Goal: Task Accomplishment & Management: Use online tool/utility

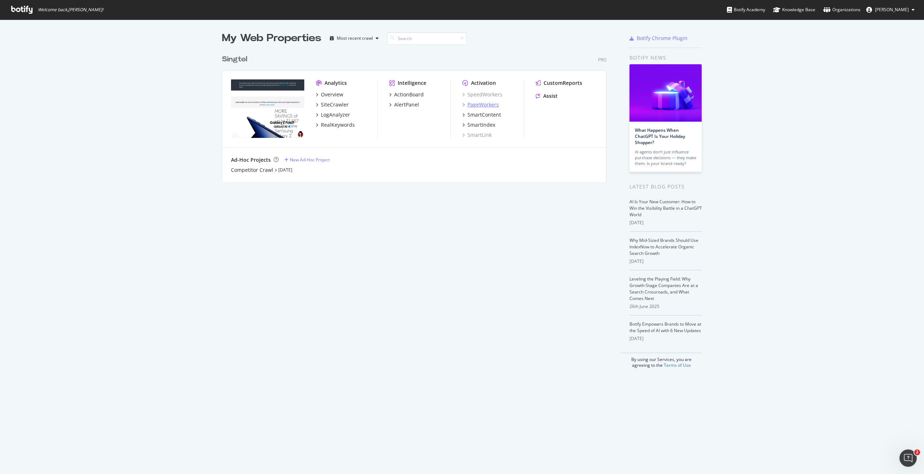
click at [474, 106] on div "PageWorkers" at bounding box center [482, 104] width 31 height 7
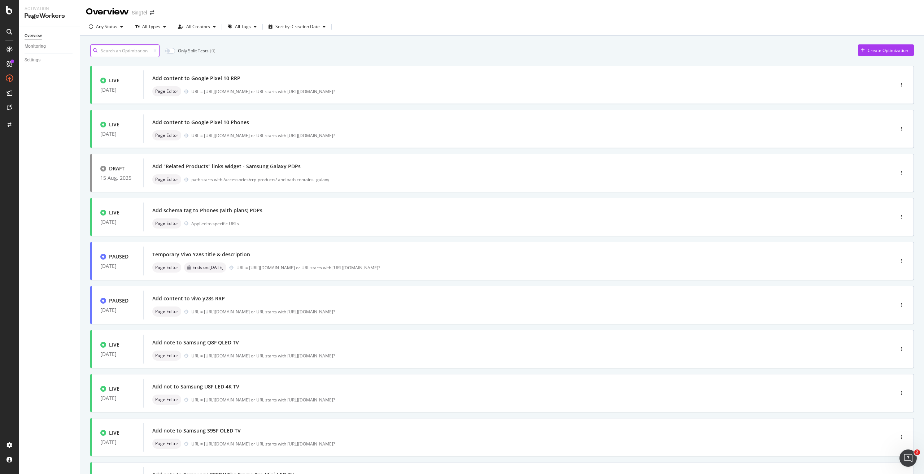
click at [127, 54] on input at bounding box center [124, 50] width 69 height 13
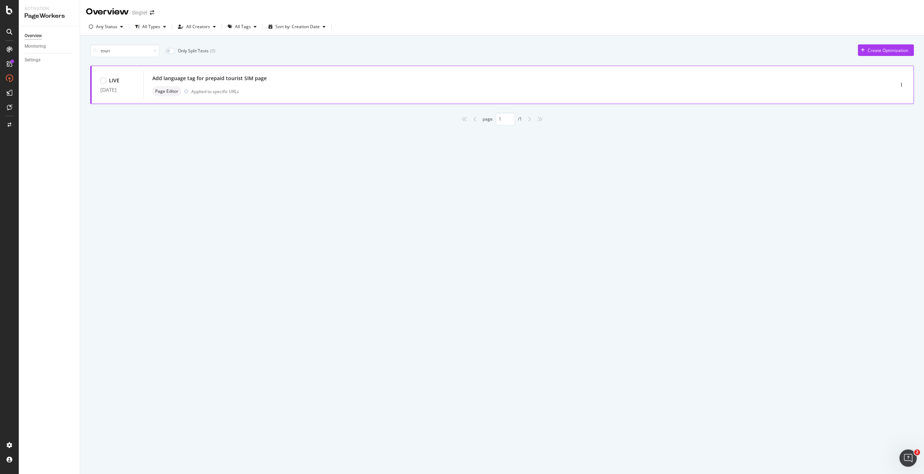
click at [240, 80] on div "Add language tag for prepaid tourist SIM page" at bounding box center [209, 78] width 114 height 7
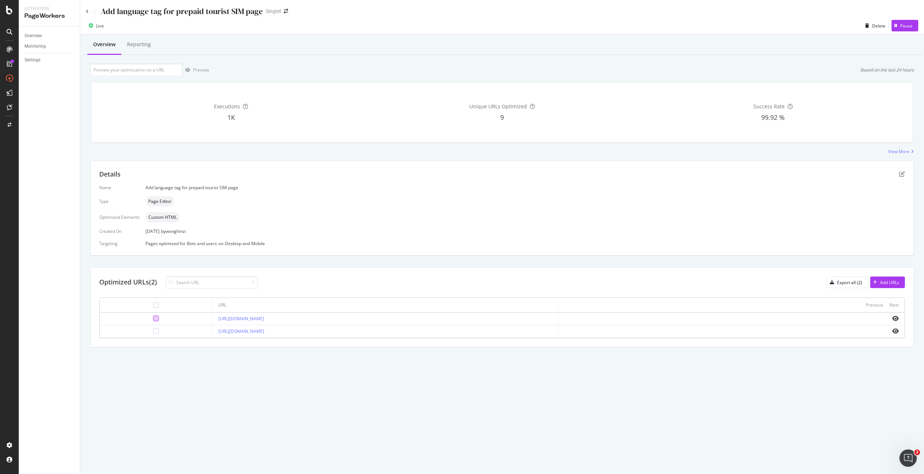
click at [153, 318] on div at bounding box center [156, 319] width 6 height 6
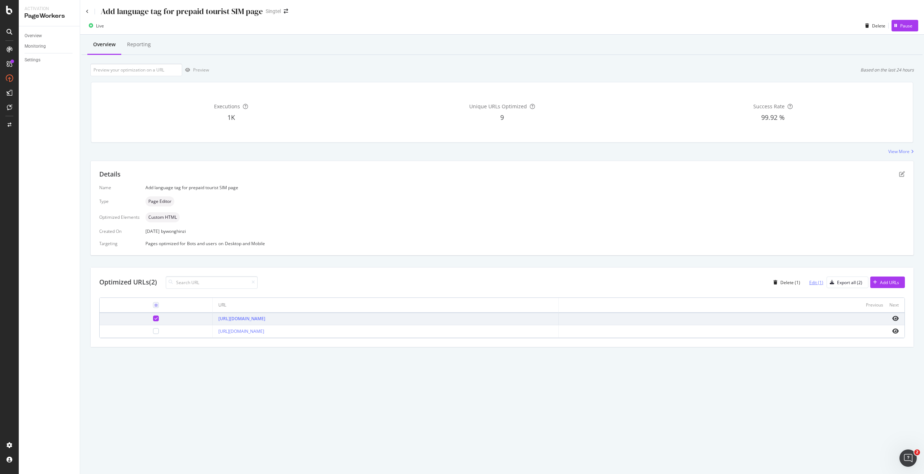
click at [818, 281] on div "Edit (1)" at bounding box center [816, 282] width 14 height 6
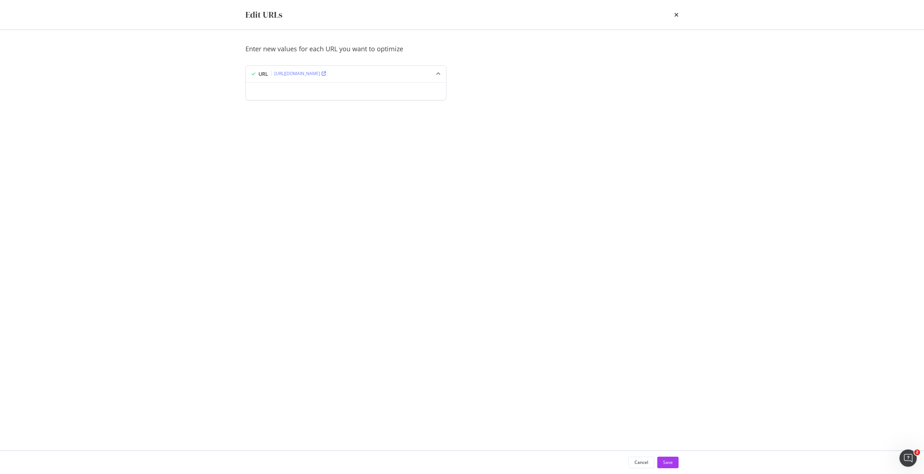
click at [440, 73] on icon "modal" at bounding box center [438, 74] width 4 height 4
click at [375, 90] on div "modal" at bounding box center [346, 91] width 200 height 18
click at [675, 16] on icon "times" at bounding box center [676, 15] width 4 height 6
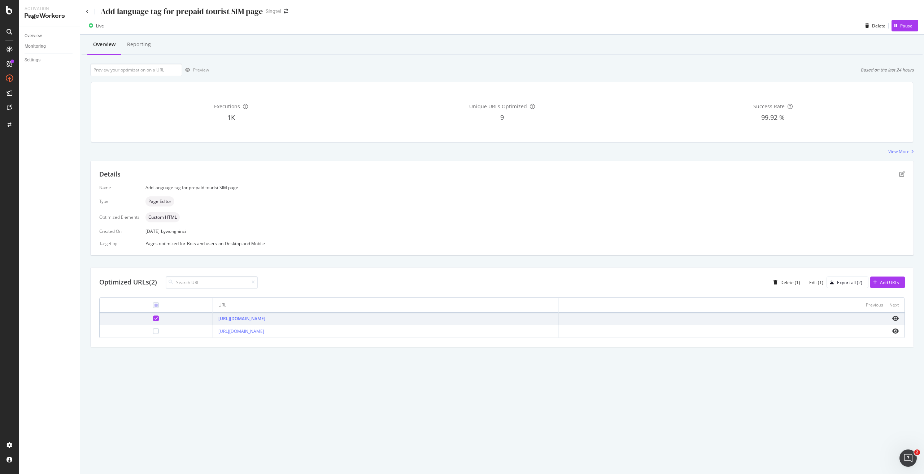
click at [155, 318] on icon at bounding box center [156, 319] width 3 height 4
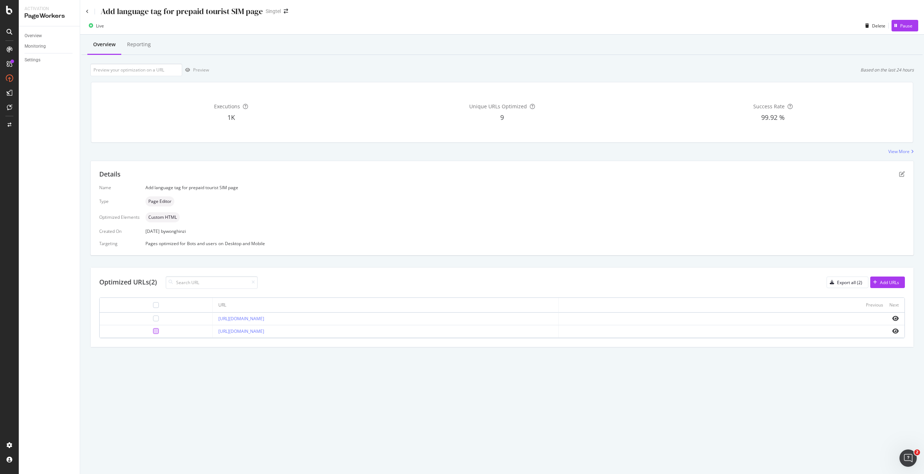
click at [153, 331] on div at bounding box center [156, 331] width 6 height 6
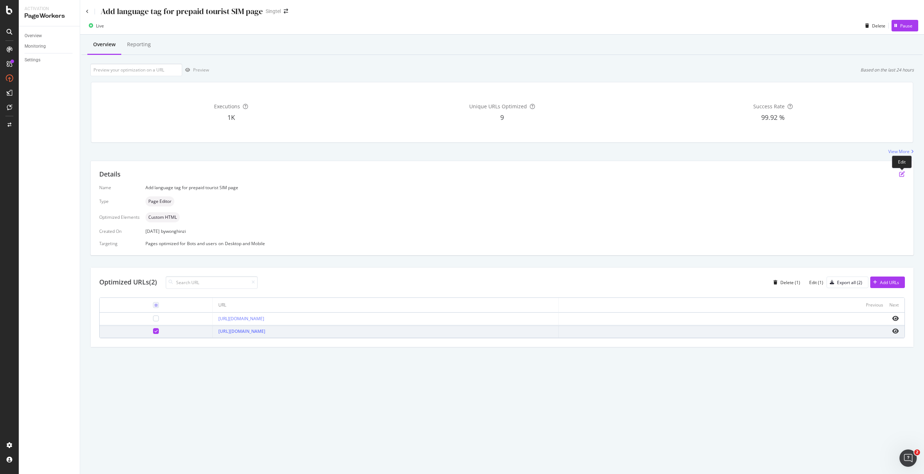
click at [901, 175] on icon "pen-to-square" at bounding box center [902, 174] width 6 height 6
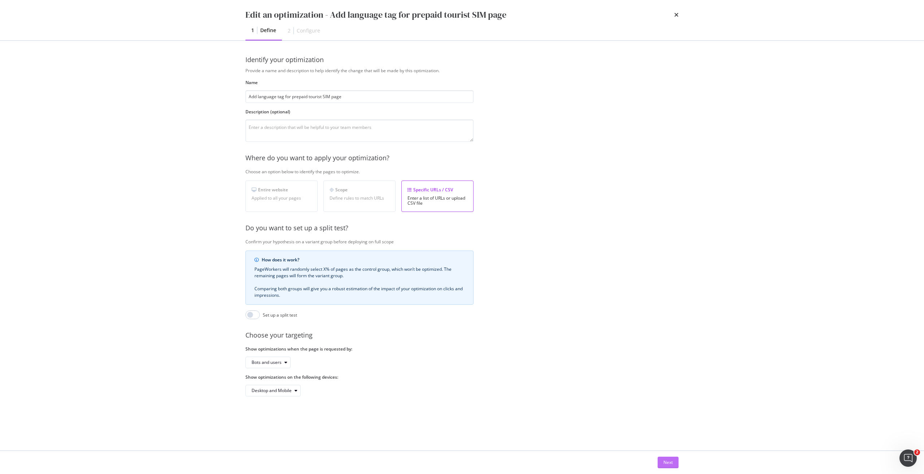
click at [675, 464] on button "Next" at bounding box center [668, 463] width 21 height 12
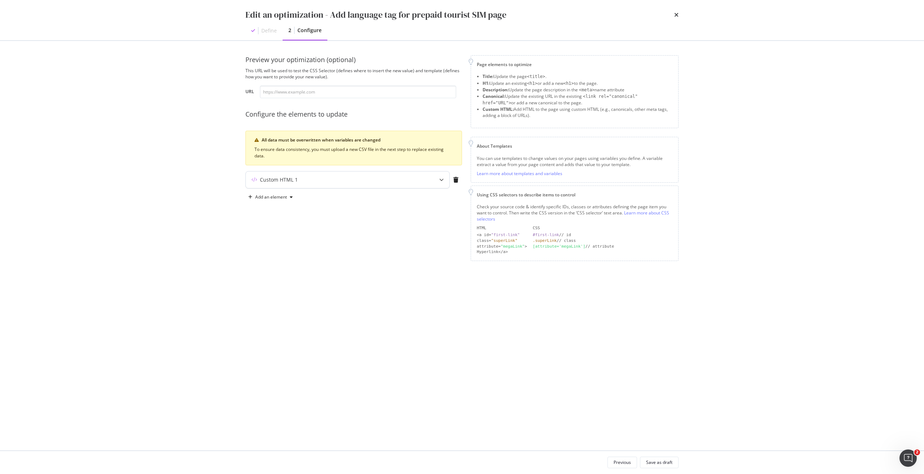
click at [348, 179] on div "Custom HTML 1" at bounding box center [333, 179] width 175 height 7
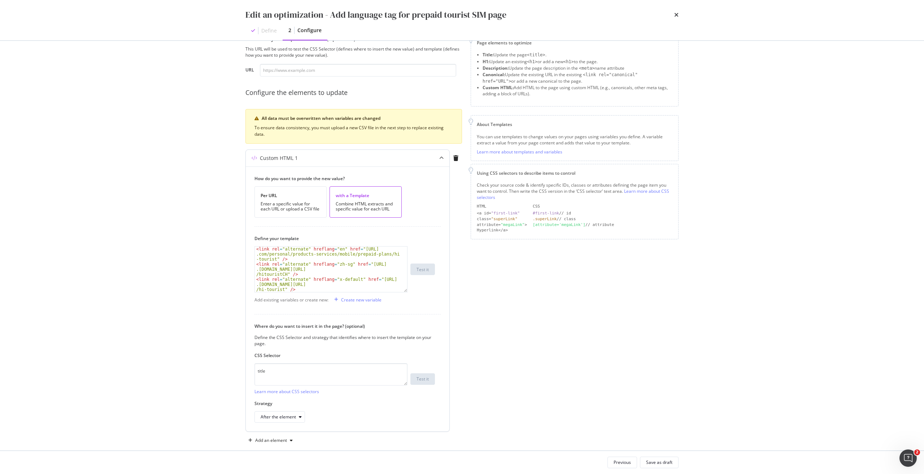
scroll to position [32, 0]
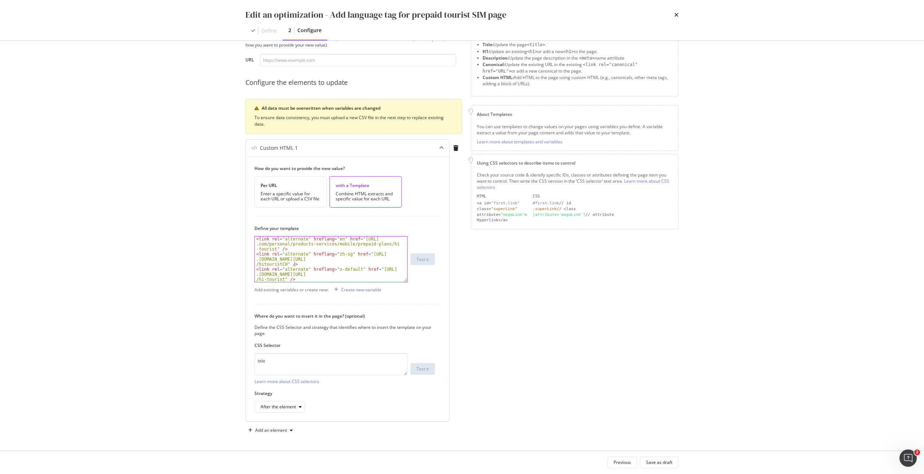
click at [304, 264] on div "< link rel = "alternate" hreflang = "en" href = "[URL] .com/personal/products-s…" at bounding box center [331, 274] width 152 height 76
drag, startPoint x: 356, startPoint y: 238, endPoint x: 275, endPoint y: 248, distance: 81.1
click at [275, 248] on div "< link rel = "alternate" hreflang = "en" href = "[URL] .com/personal/products-s…" at bounding box center [331, 274] width 152 height 76
click at [289, 239] on div "< link rel = "alternate" hreflang = "en" href = "[URL] .com/personal/products-s…" at bounding box center [331, 274] width 152 height 76
drag, startPoint x: 363, startPoint y: 254, endPoint x: 289, endPoint y: 266, distance: 74.6
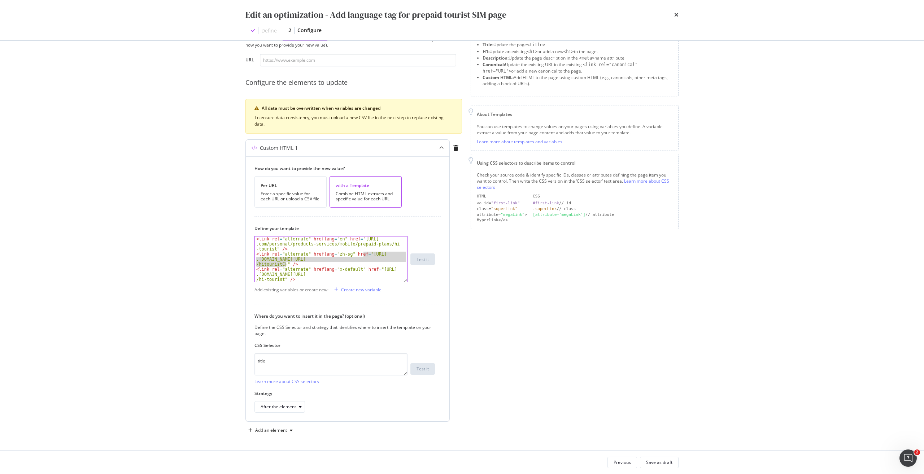
click at [285, 265] on div "< link rel = "alternate" hreflang = "en" href = "[URL] .com/personal/products-s…" at bounding box center [331, 274] width 152 height 76
paste textarea "-tourist-ch"
click at [312, 263] on div "< link rel = "alternate" hreflang = "en" href = "[URL] .com/personal/products-s…" at bounding box center [331, 274] width 152 height 76
click at [256, 253] on div "< link rel = "alternate" hreflang = "en" href = "[URL] .com/personal/products-s…" at bounding box center [331, 274] width 152 height 76
click at [337, 240] on div "< link rel = "alternate" hreflang = "en" href = "[URL] .com/personal/products-s…" at bounding box center [331, 274] width 152 height 76
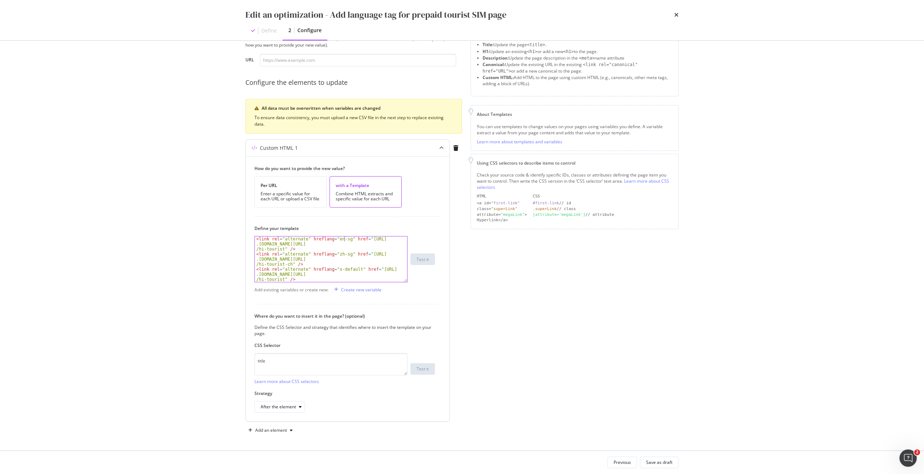
scroll to position [0, 7]
drag, startPoint x: 304, startPoint y: 263, endPoint x: 255, endPoint y: 253, distance: 50.7
click at [255, 253] on div "<link rel="alternate" hreflang="en-sg" href="[URL][DOMAIN_NAME]" /> < link rel …" at bounding box center [331, 259] width 153 height 46
type textarea "<link rel="alternate" hreflang="zh-sg" href="[URL][DOMAIN_NAME]" />"
click at [307, 264] on div "< link rel = "alternate" hreflang = "en-sg" href = "[URL] .[DOMAIN_NAME][URL] /…" at bounding box center [331, 258] width 152 height 45
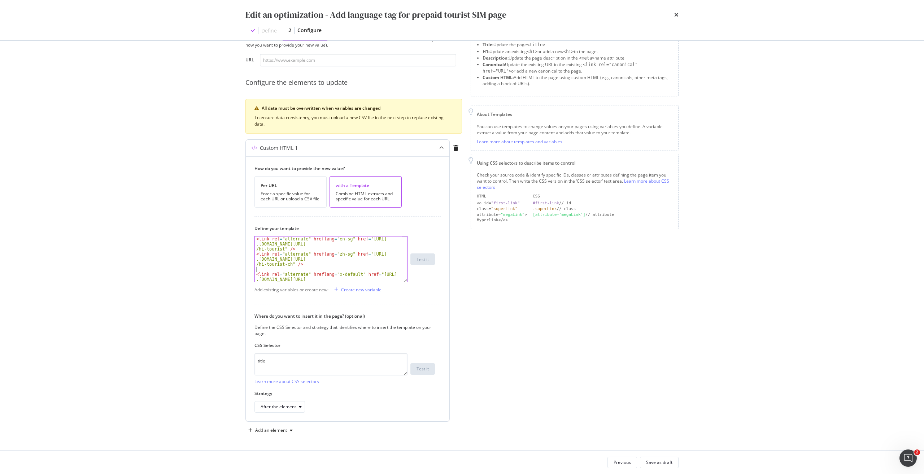
scroll to position [0, 0]
paste textarea "<link rel="alternate" hreflang="zh-sg" href="[URL][DOMAIN_NAME]" />"
click at [343, 256] on div "< link rel = "alternate" hreflang = "zh-sg" href = "[URL] .[DOMAIN_NAME][URL] /…" at bounding box center [328, 274] width 147 height 76
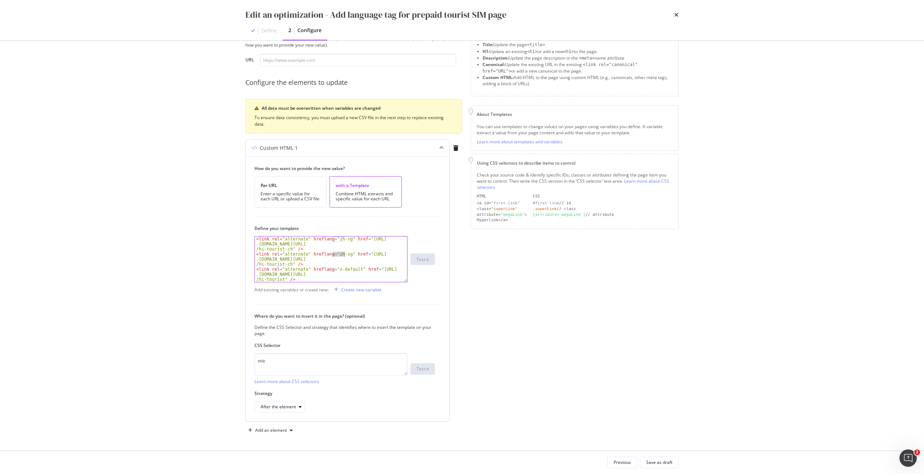
drag, startPoint x: 332, startPoint y: 255, endPoint x: 344, endPoint y: 253, distance: 12.0
click at [344, 253] on div "< link rel = "alternate" hreflang = "zh-sg" href = "[URL] .[DOMAIN_NAME][URL] /…" at bounding box center [328, 274] width 147 height 76
click at [358, 266] on div "< link rel = "alternate" hreflang = "zh-sg" href = "[URL] .[DOMAIN_NAME][URL] /…" at bounding box center [328, 274] width 147 height 76
drag, startPoint x: 356, startPoint y: 255, endPoint x: 289, endPoint y: 263, distance: 67.3
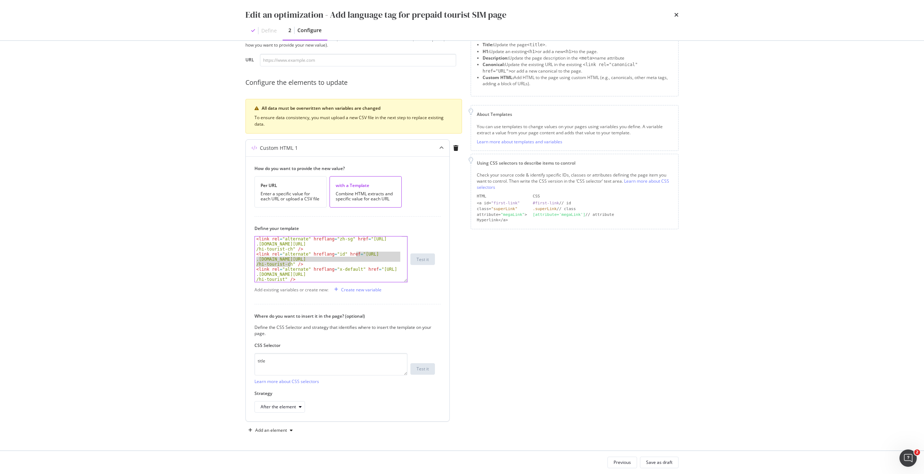
click at [289, 263] on div "< link rel = "alternate" hreflang = "zh-sg" href = "[URL] .[DOMAIN_NAME][URL] /…" at bounding box center [328, 274] width 147 height 76
paste textarea "id"
type textarea "<link rel="alternate" hreflang="id" href="[URL][DOMAIN_NAME]" />"
click at [326, 265] on div "< link rel = "alternate" hreflang = "zh-sg" href = "[URL] .[DOMAIN_NAME][URL] /…" at bounding box center [328, 274] width 147 height 76
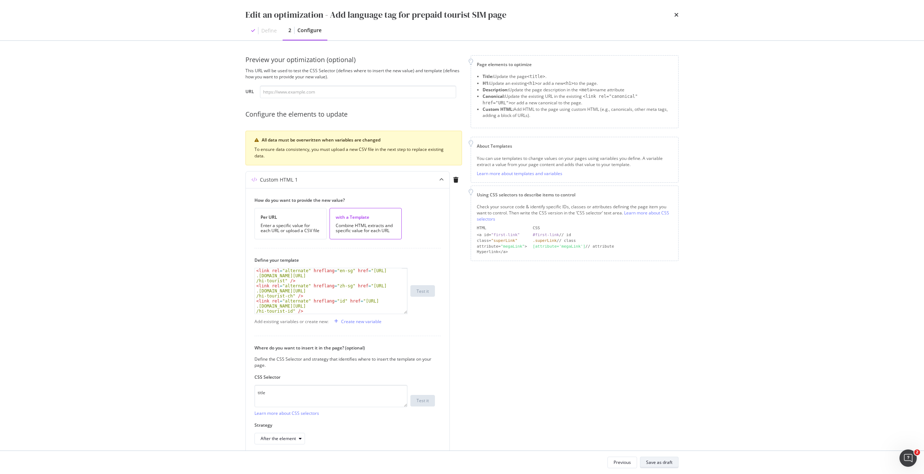
click at [668, 463] on div "Save as draft" at bounding box center [659, 462] width 26 height 6
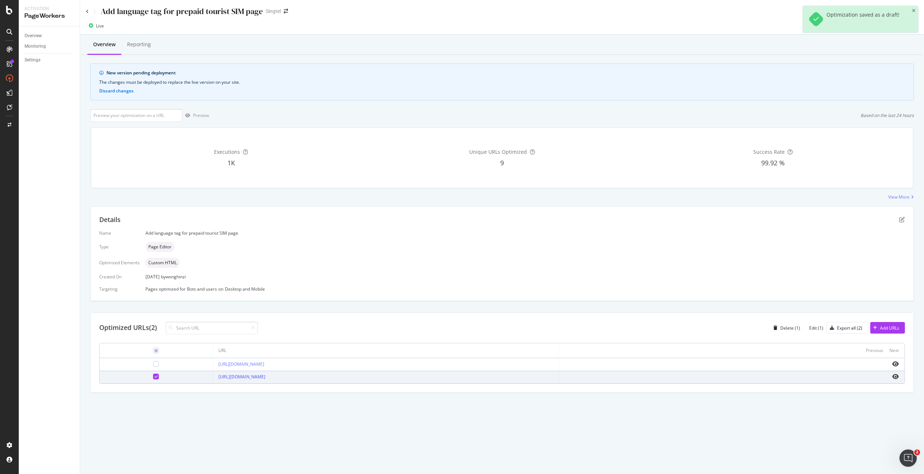
click at [153, 374] on div at bounding box center [156, 377] width 6 height 6
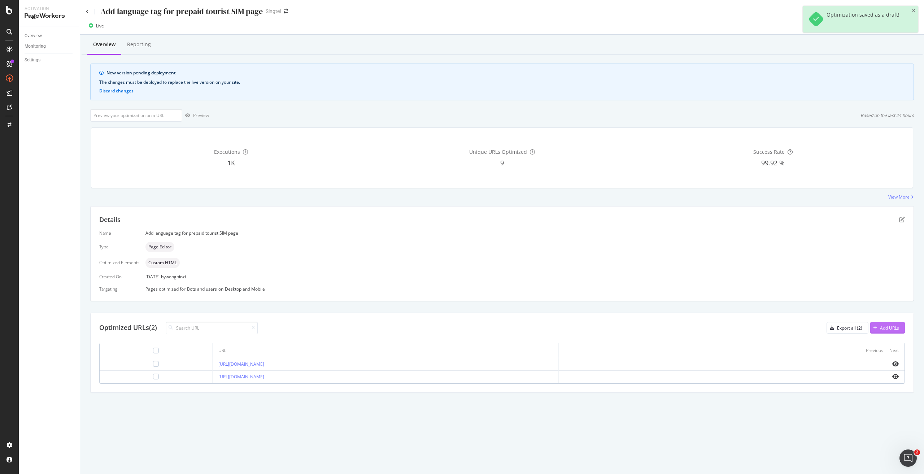
click at [894, 328] on div "Add URLs" at bounding box center [889, 328] width 19 height 6
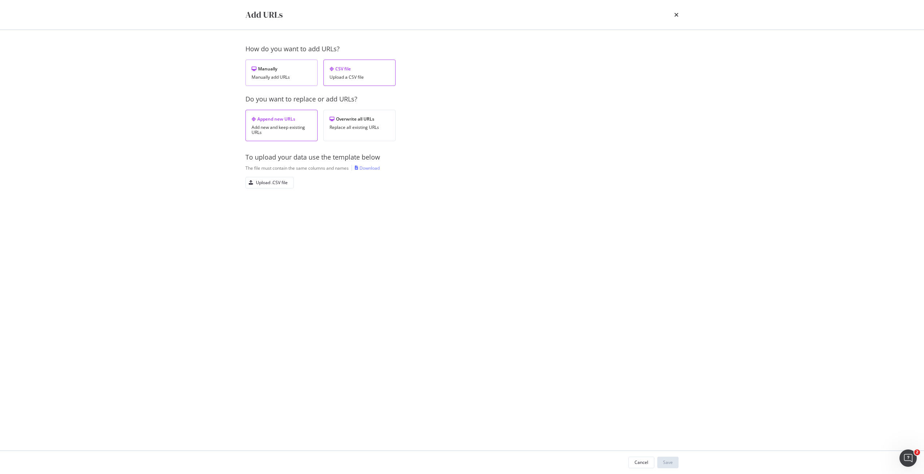
click at [295, 71] on div "Manually" at bounding box center [282, 69] width 60 height 6
click at [266, 121] on div "Add a URL" at bounding box center [265, 121] width 21 height 6
click at [290, 159] on input "modal" at bounding box center [343, 158] width 177 height 13
click at [371, 160] on input "modal" at bounding box center [343, 158] width 177 height 13
paste input "[URL][DOMAIN_NAME]"
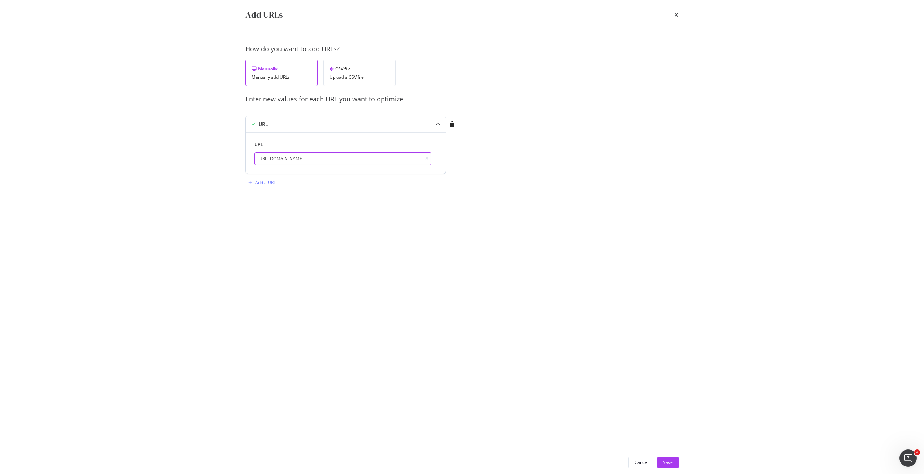
scroll to position [0, 12]
type input "[URL][DOMAIN_NAME]"
click at [672, 461] on div "Save" at bounding box center [668, 462] width 10 height 6
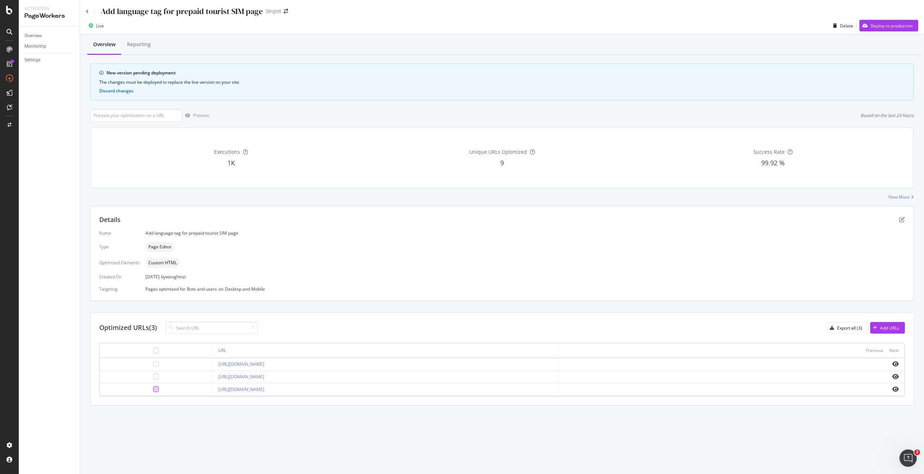
click at [153, 390] on div at bounding box center [156, 389] width 6 height 6
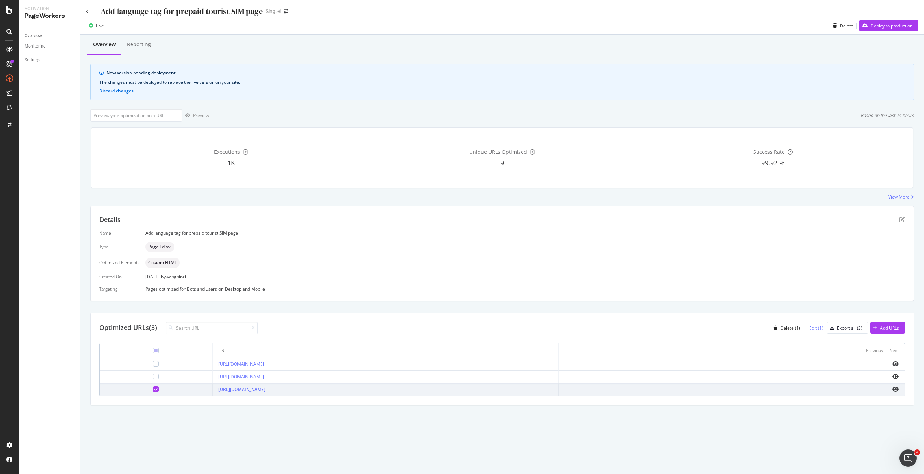
click at [813, 327] on div "Edit (1)" at bounding box center [816, 328] width 14 height 6
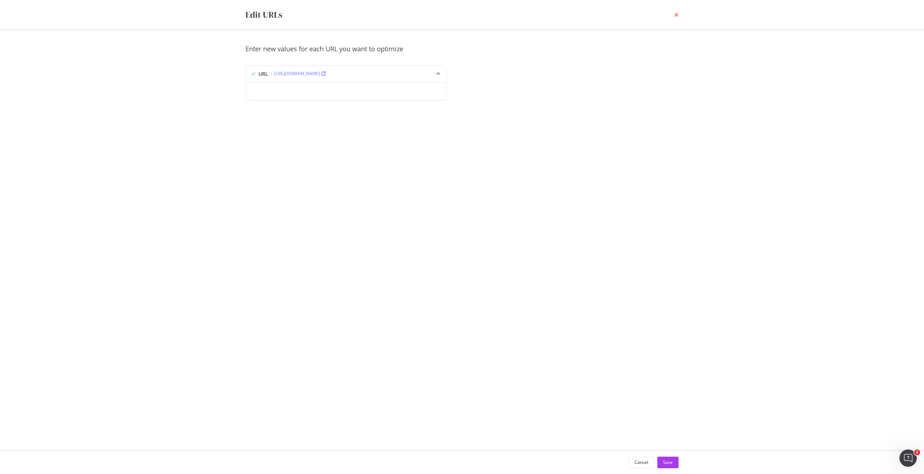
click at [677, 16] on icon "times" at bounding box center [676, 15] width 4 height 6
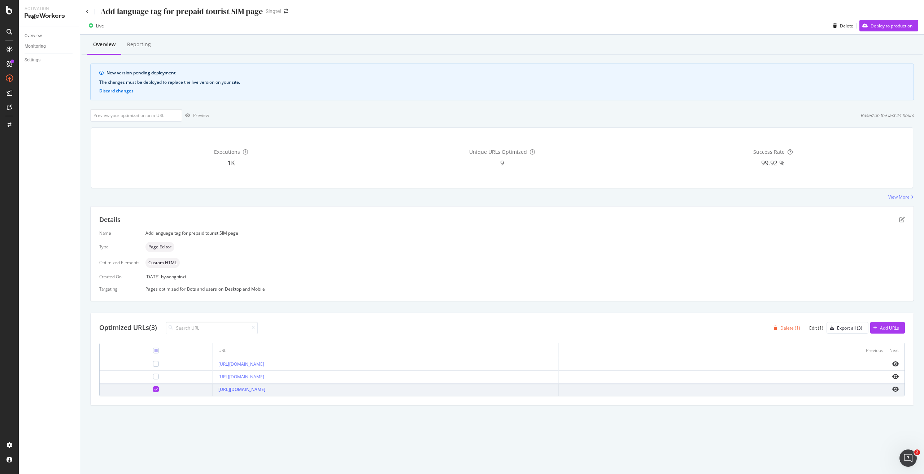
click at [793, 327] on div "Delete (1)" at bounding box center [790, 328] width 20 height 6
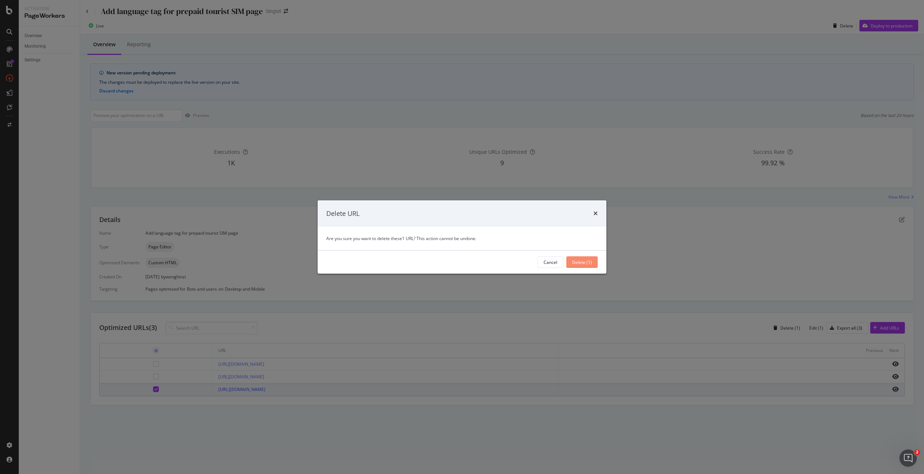
click at [592, 261] on button "Delete (1)" at bounding box center [581, 262] width 31 height 12
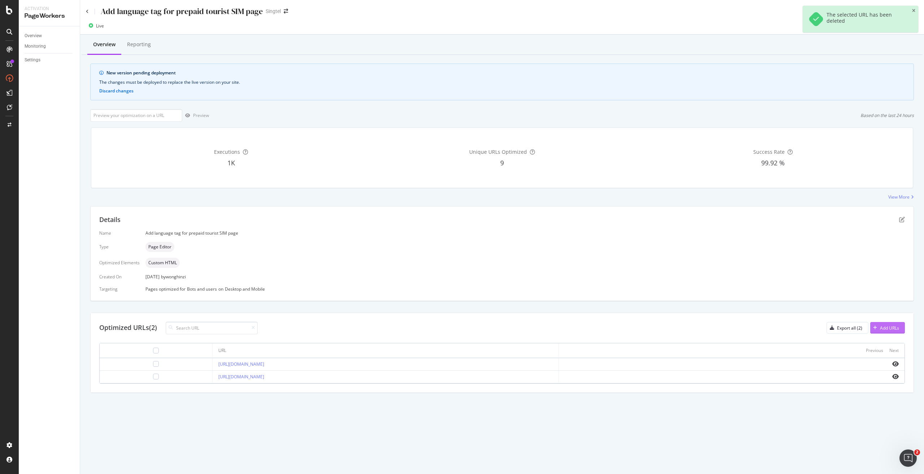
click at [878, 326] on div "button" at bounding box center [875, 328] width 10 height 4
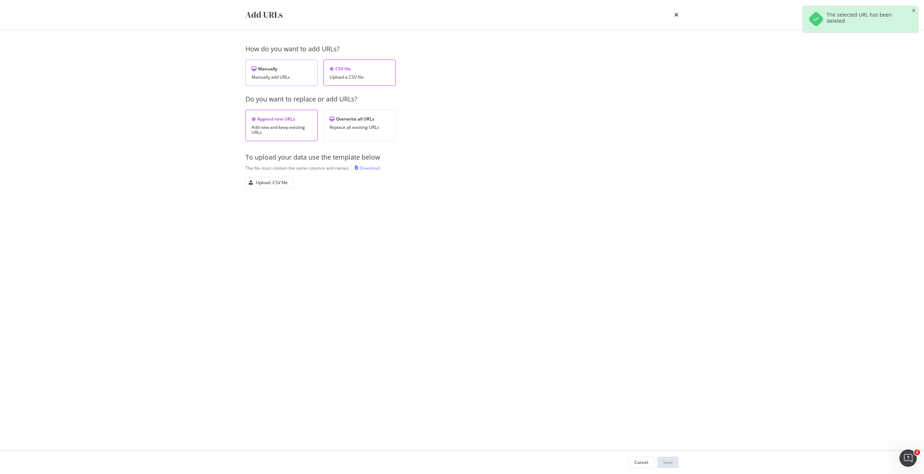
click at [272, 80] on div "Manually add URLs" at bounding box center [282, 77] width 60 height 5
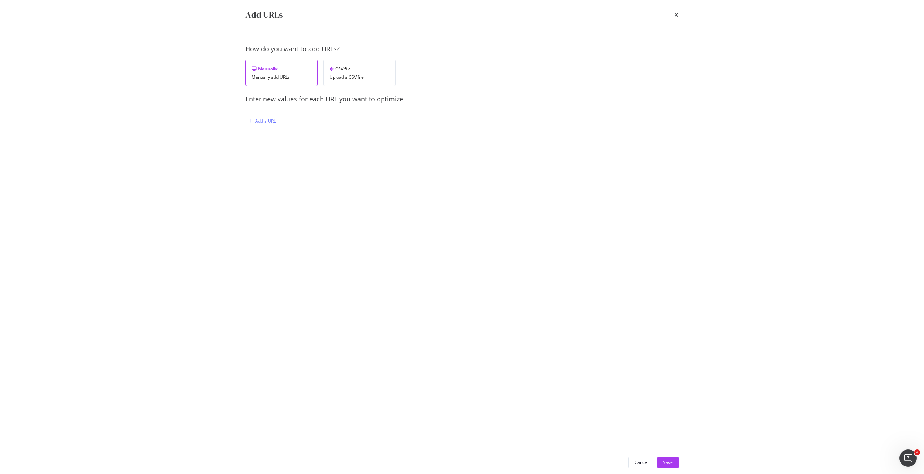
click at [264, 122] on div "Add a URL" at bounding box center [265, 121] width 21 height 6
click at [402, 156] on input "modal" at bounding box center [343, 158] width 177 height 13
paste input "[URL][DOMAIN_NAME]"
type input "[URL][DOMAIN_NAME]"
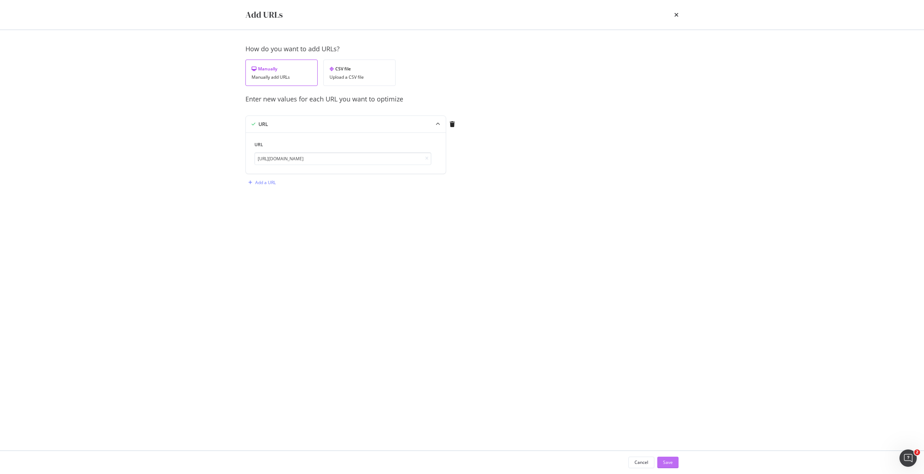
scroll to position [0, 0]
click at [666, 464] on div "Save" at bounding box center [668, 462] width 10 height 6
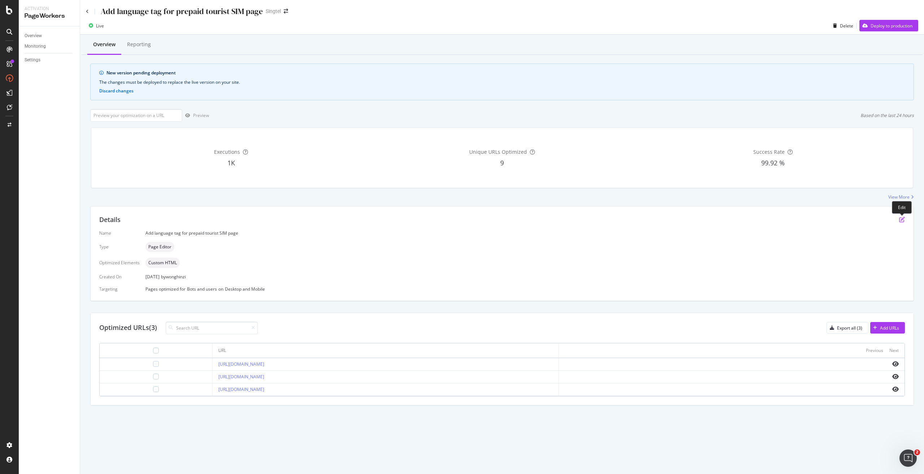
click at [900, 221] on icon "pen-to-square" at bounding box center [902, 220] width 6 height 6
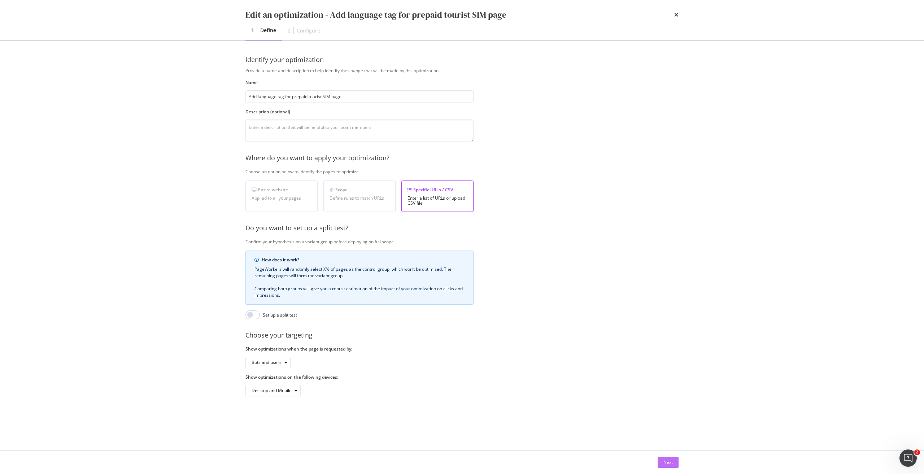
click at [662, 462] on button "Next" at bounding box center [668, 463] width 21 height 12
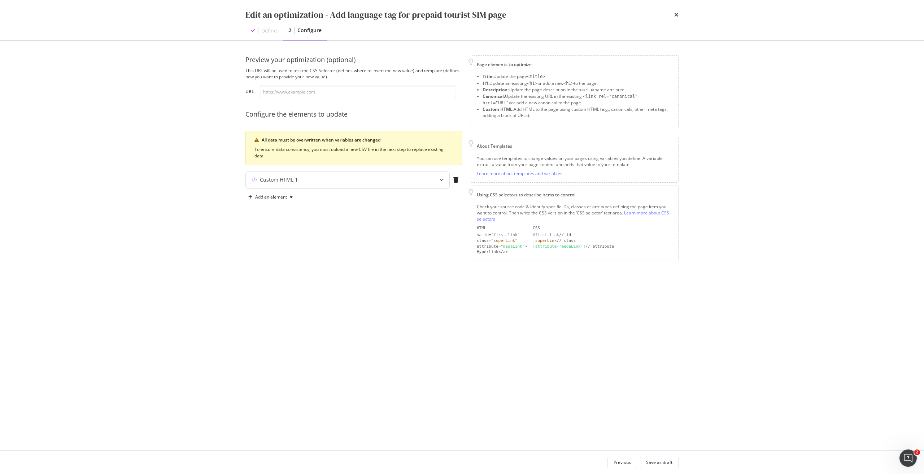
click at [386, 181] on div "Custom HTML 1" at bounding box center [333, 179] width 175 height 7
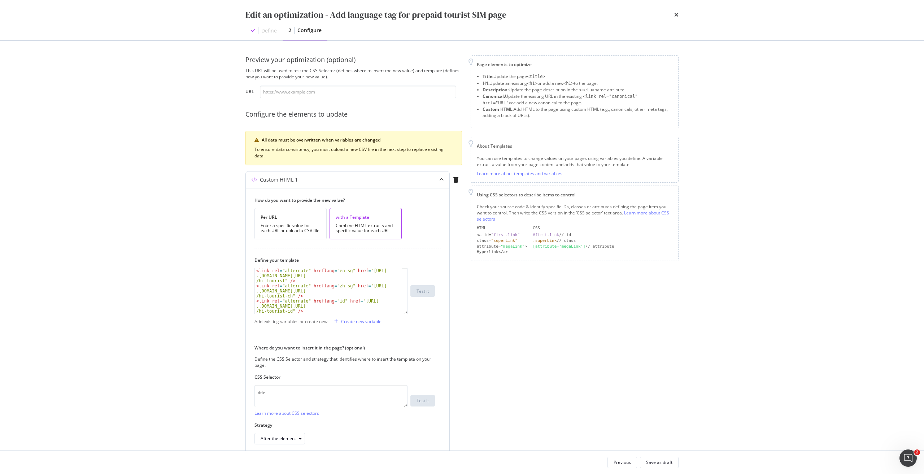
click at [344, 293] on div "< link rel = "alternate" hreflang = "en-sg" href = "[URL] .[DOMAIN_NAME][URL] /…" at bounding box center [328, 306] width 147 height 76
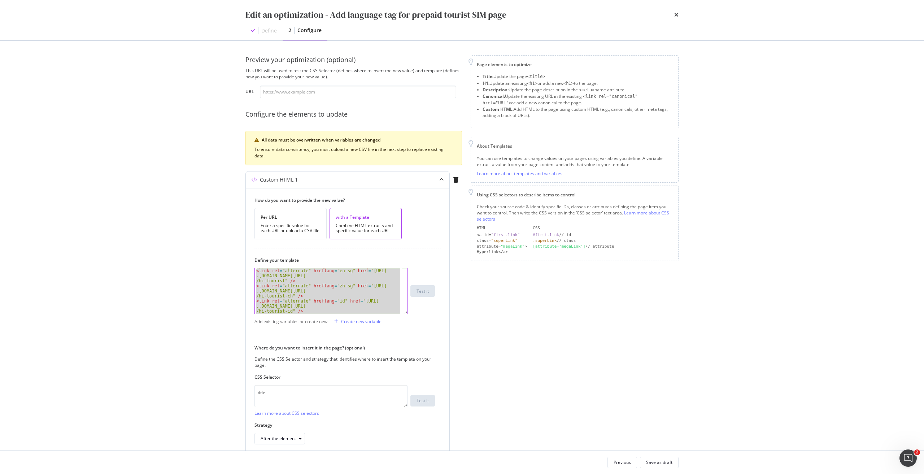
click at [344, 293] on div "< link rel = "alternate" hreflang = "en-sg" href = "[URL] .[DOMAIN_NAME][URL] /…" at bounding box center [328, 306] width 147 height 76
click at [528, 319] on div "Page elements to optimize Title: Update the page <title> . H1: Update an existi…" at bounding box center [575, 261] width 208 height 413
click at [353, 291] on div "< link rel = "alternate" hreflang = "en-sg" href = "[URL] .[DOMAIN_NAME][URL] /…" at bounding box center [328, 290] width 147 height 45
type textarea "<link rel="alternate" hreflang="zh-sg" href="[URL][DOMAIN_NAME]" />"
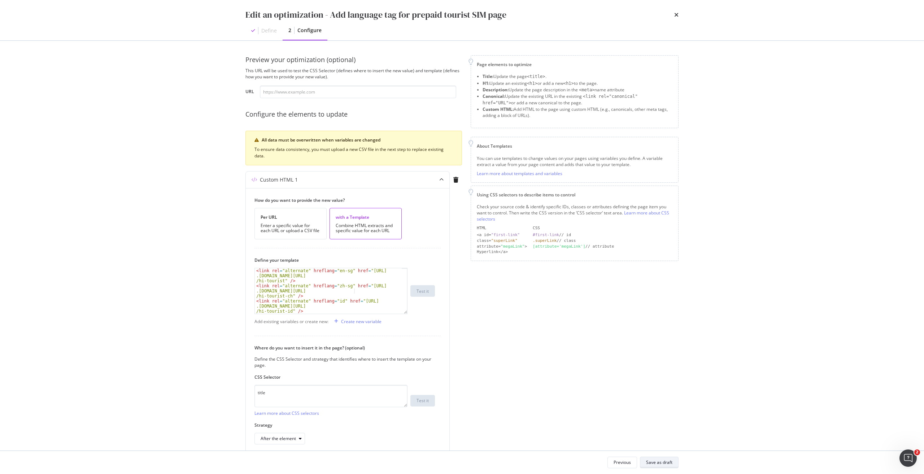
click at [669, 457] on button "Save as draft" at bounding box center [659, 463] width 39 height 12
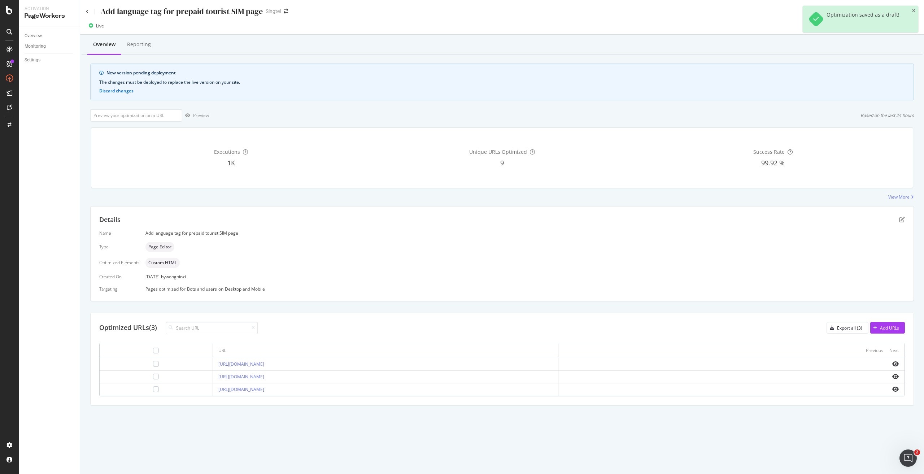
drag, startPoint x: 386, startPoint y: 365, endPoint x: 182, endPoint y: 365, distance: 204.0
click at [213, 365] on td "[URL][DOMAIN_NAME]" at bounding box center [386, 364] width 346 height 13
copy link "[URL][DOMAIN_NAME]"
click at [153, 116] on input "url" at bounding box center [136, 115] width 92 height 13
paste input "[URL][DOMAIN_NAME]"
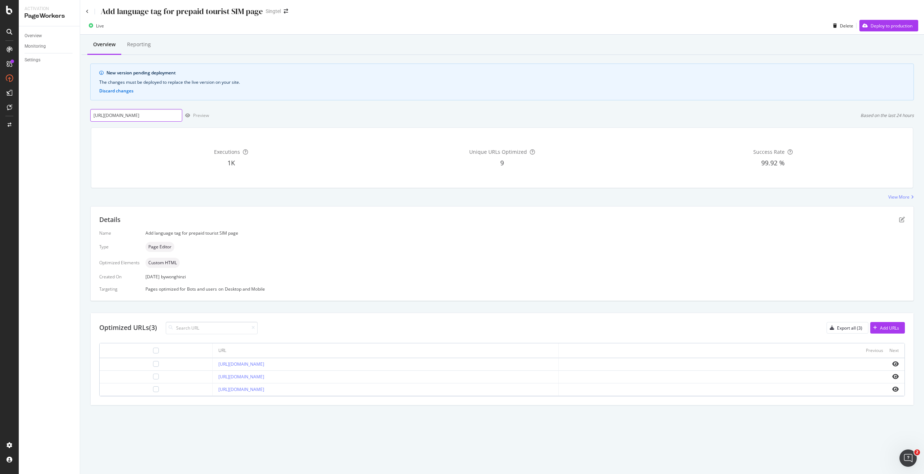
scroll to position [0, 85]
type input "[URL][DOMAIN_NAME]"
click at [195, 113] on div "Preview" at bounding box center [201, 115] width 16 height 6
click at [888, 22] on div "Deploy to production" at bounding box center [886, 25] width 53 height 11
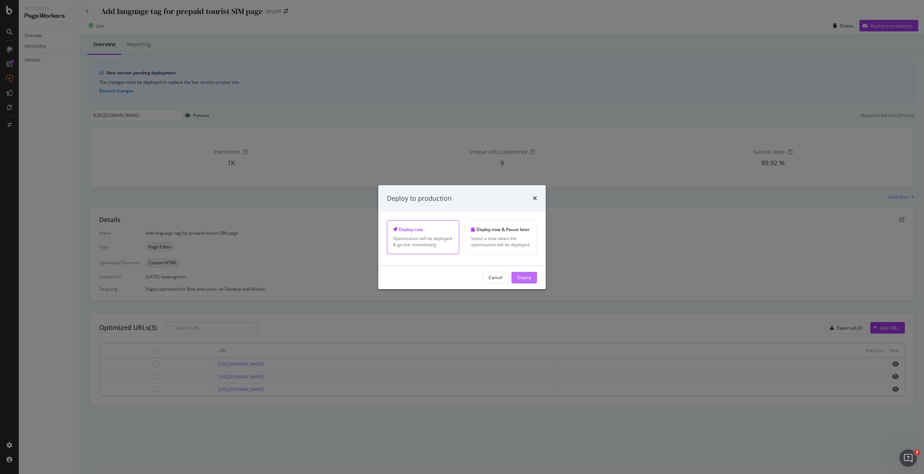
click at [523, 277] on div "Deploy" at bounding box center [524, 277] width 14 height 6
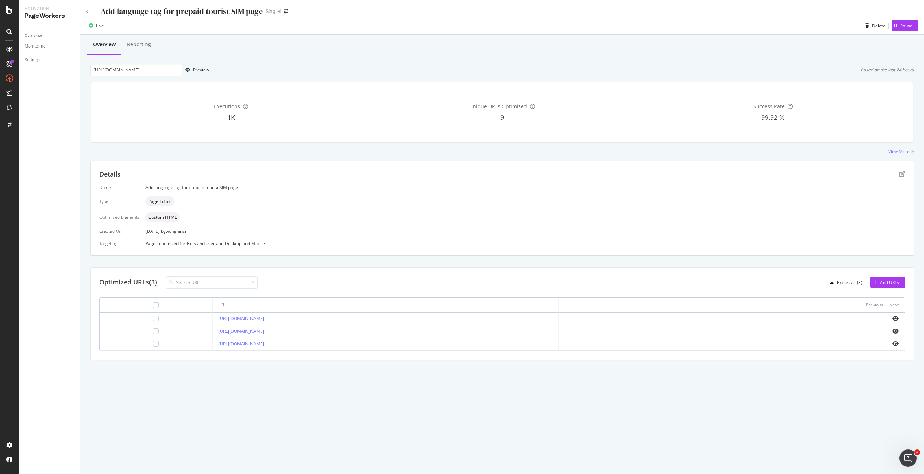
click at [87, 9] on icon at bounding box center [87, 11] width 3 height 4
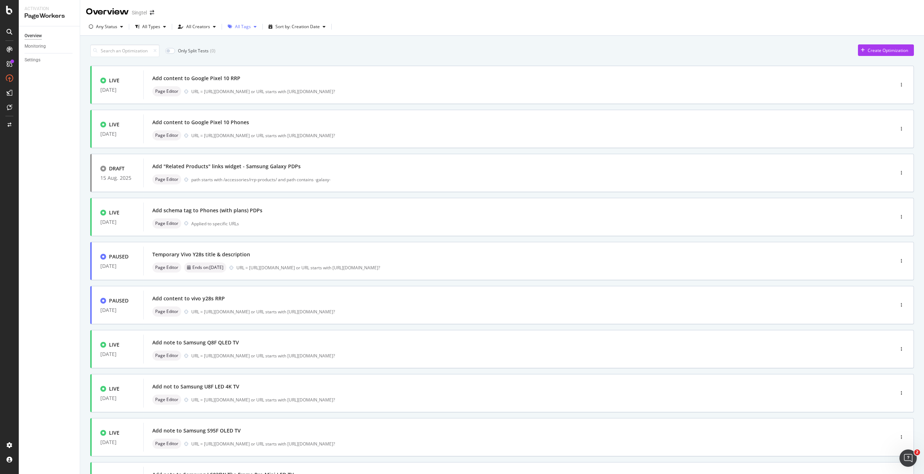
click at [251, 28] on div "button" at bounding box center [255, 27] width 9 height 4
click at [263, 113] on div "rrp product schema" at bounding box center [258, 113] width 40 height 6
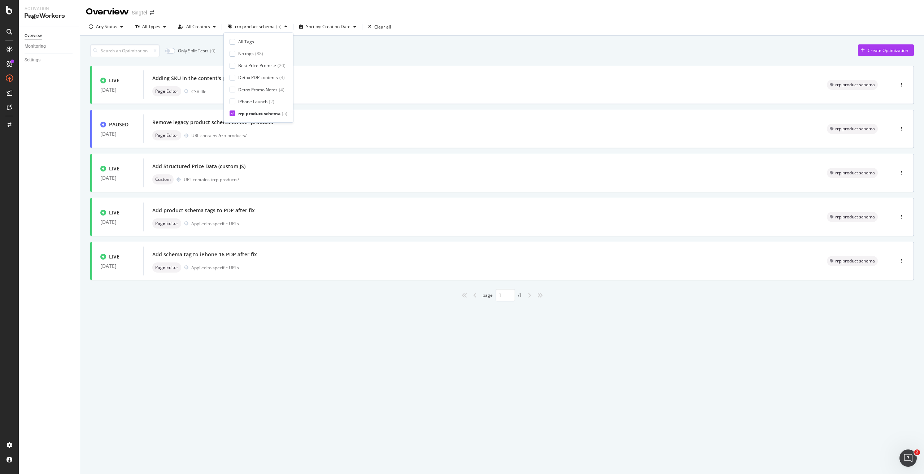
click at [250, 353] on div "Overview Singtel Any Status All Types All Creators rrp product schema ( 5 ) Sor…" at bounding box center [502, 237] width 844 height 474
click at [276, 25] on div "( 5 )" at bounding box center [278, 27] width 5 height 4
click at [243, 39] on div "All Tags" at bounding box center [246, 42] width 16 height 6
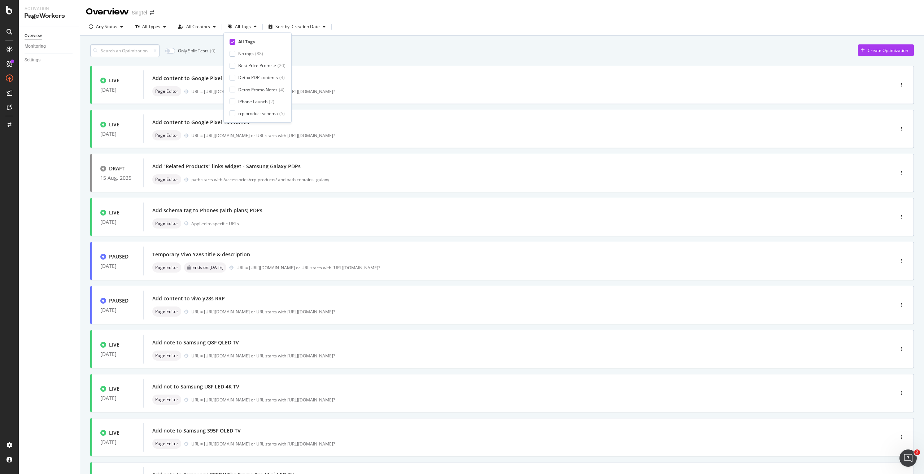
click at [124, 47] on input at bounding box center [124, 50] width 69 height 13
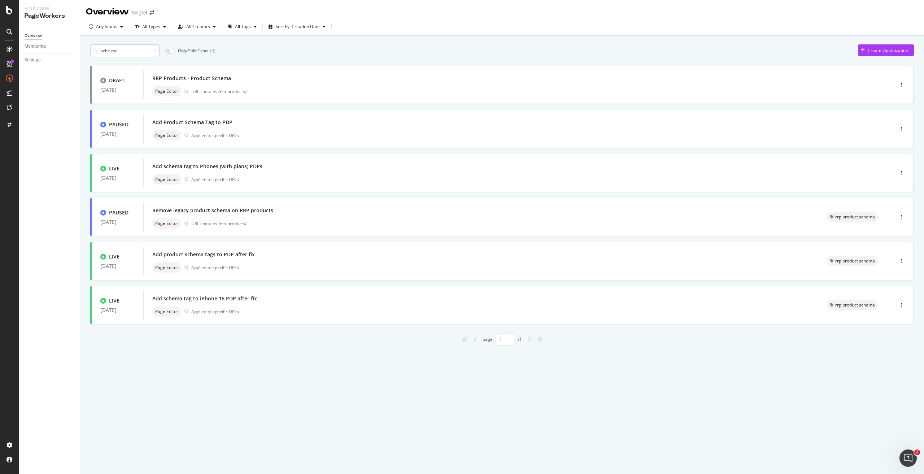
click at [112, 52] on input "sche ma" at bounding box center [124, 50] width 69 height 13
click at [319, 87] on div "Page Editor Applied to specific URLs" at bounding box center [507, 91] width 711 height 10
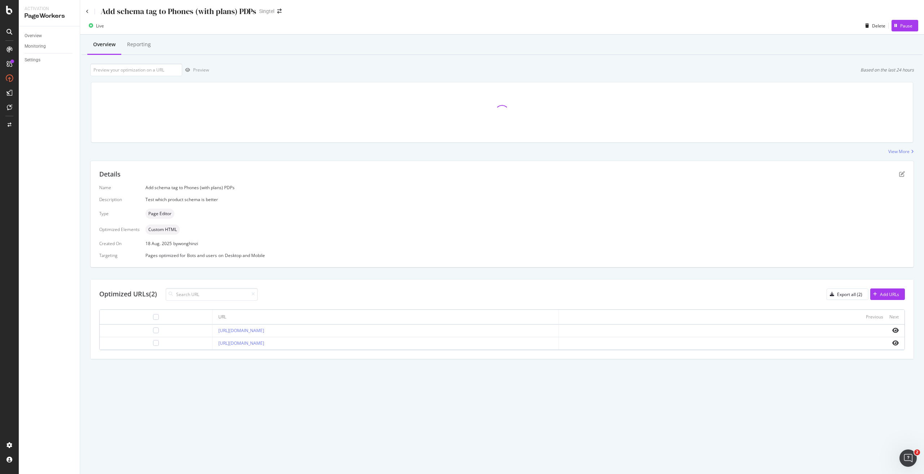
click at [139, 332] on div at bounding box center [155, 330] width 101 height 6
click at [153, 330] on div at bounding box center [156, 330] width 6 height 6
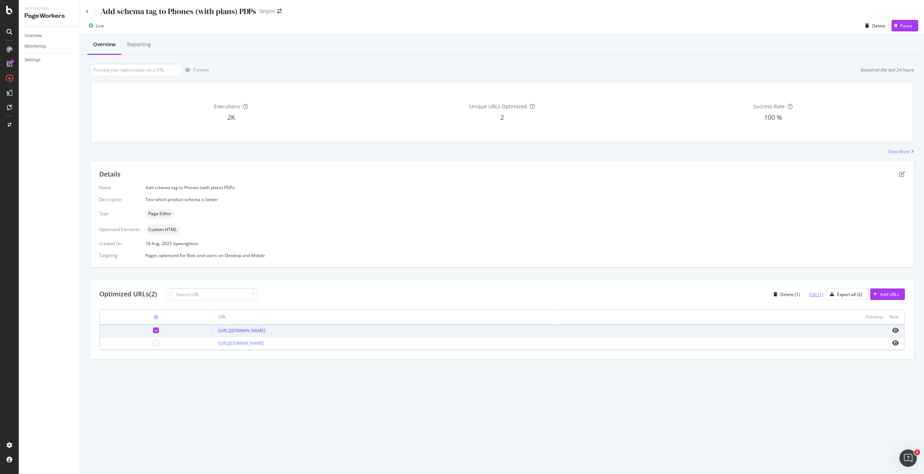
click at [819, 293] on div "Edit (1)" at bounding box center [816, 294] width 14 height 6
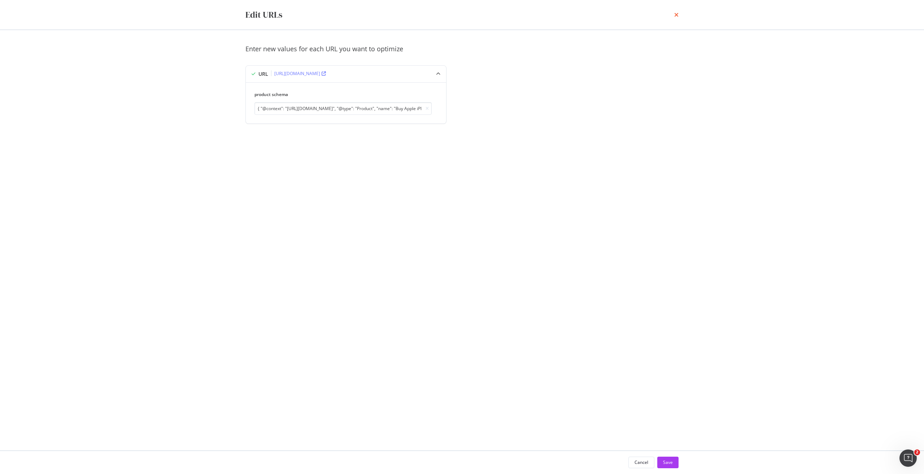
click at [674, 15] on icon "times" at bounding box center [676, 15] width 4 height 6
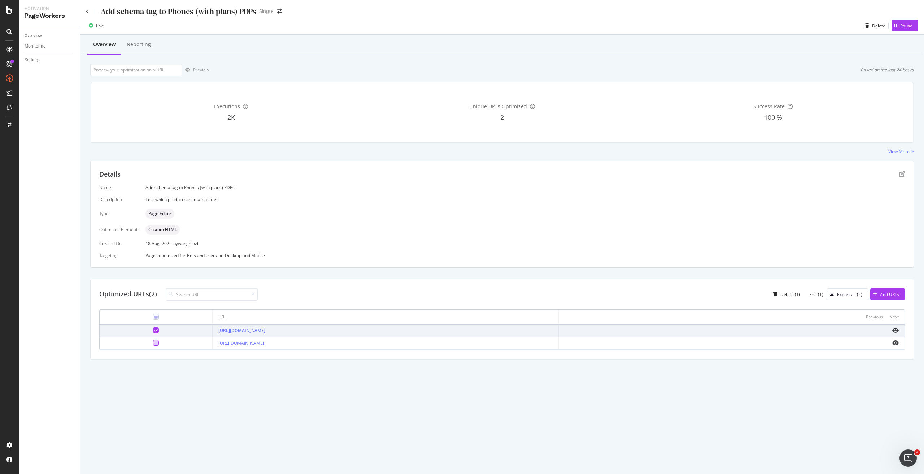
click at [153, 342] on div at bounding box center [156, 343] width 6 height 6
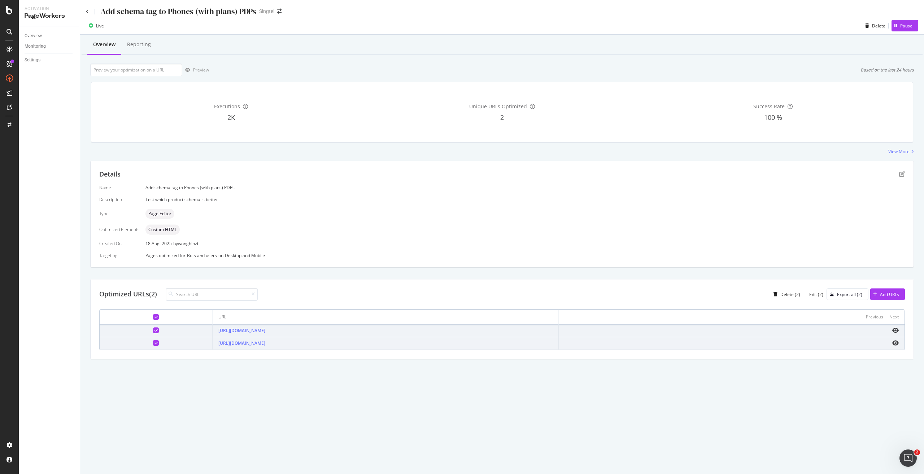
click at [155, 329] on icon at bounding box center [156, 331] width 3 height 4
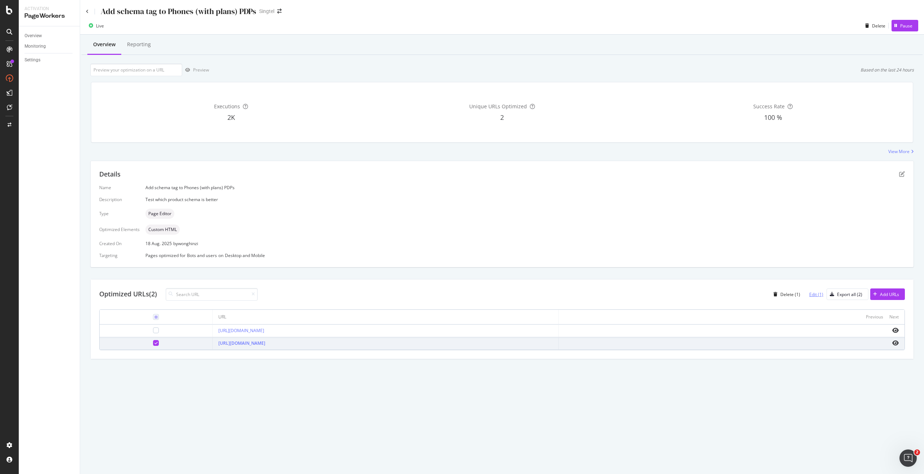
click at [818, 296] on div "Edit (1)" at bounding box center [816, 294] width 14 height 6
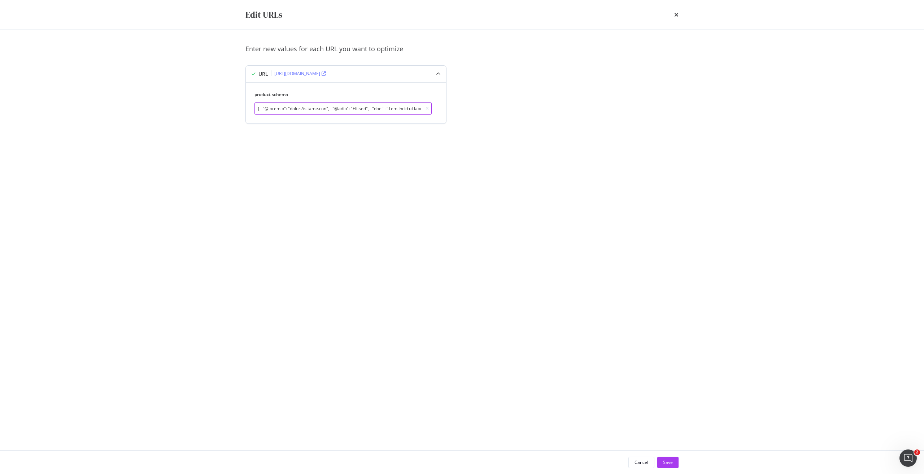
click at [367, 111] on input "modal" at bounding box center [343, 108] width 177 height 13
click at [677, 16] on icon "times" at bounding box center [676, 15] width 4 height 6
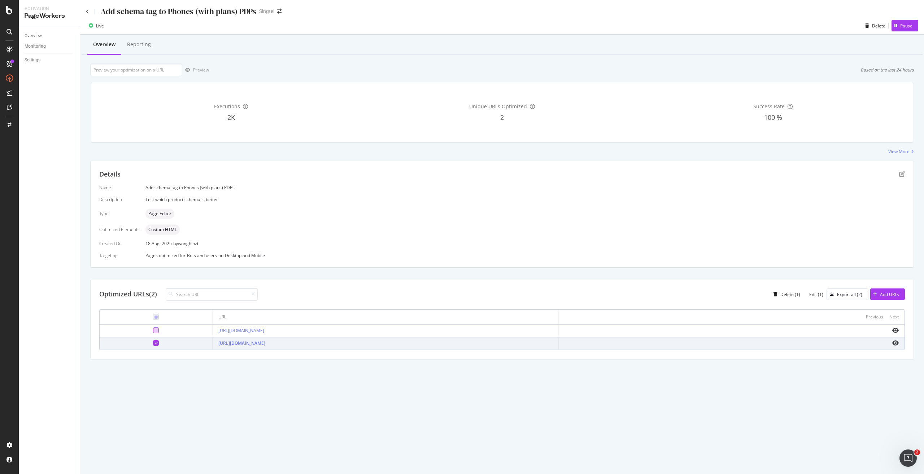
click at [153, 329] on div at bounding box center [156, 330] width 6 height 6
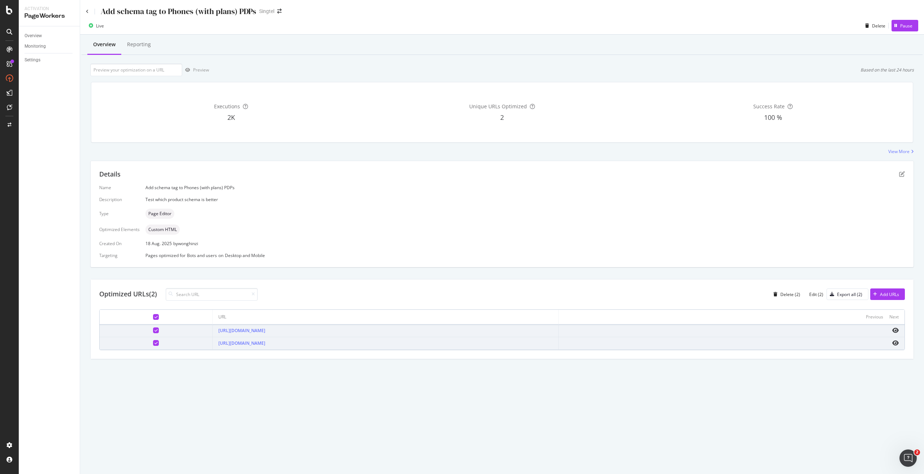
click at [153, 343] on div at bounding box center [156, 343] width 6 height 6
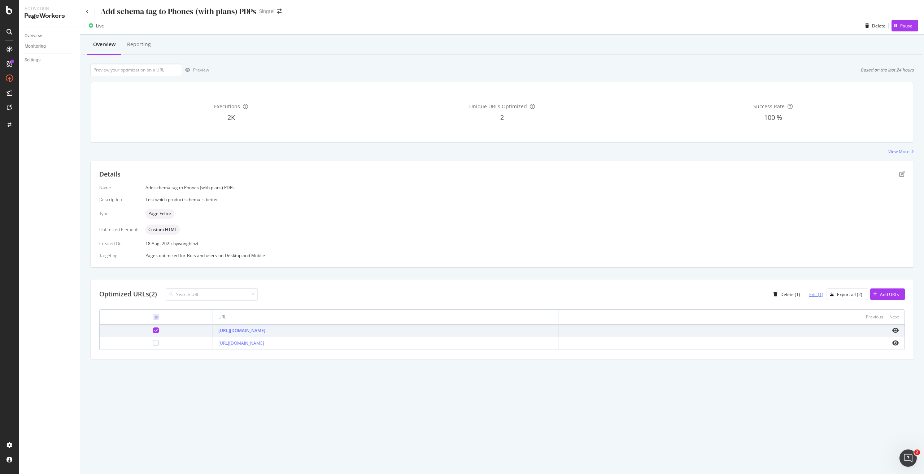
click at [817, 295] on div "Edit (1)" at bounding box center [816, 294] width 14 height 6
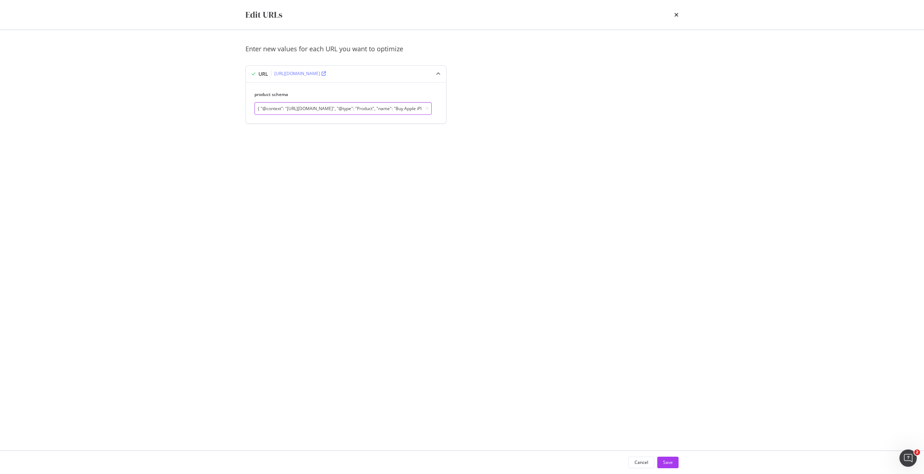
click at [299, 104] on input "{ "@context": "[URL][DOMAIN_NAME]", "@type": "Product", "name": "Buy Apple iPho…" at bounding box center [343, 108] width 177 height 13
click at [326, 71] on icon "modal" at bounding box center [324, 73] width 4 height 4
